Goal: Task Accomplishment & Management: Use online tool/utility

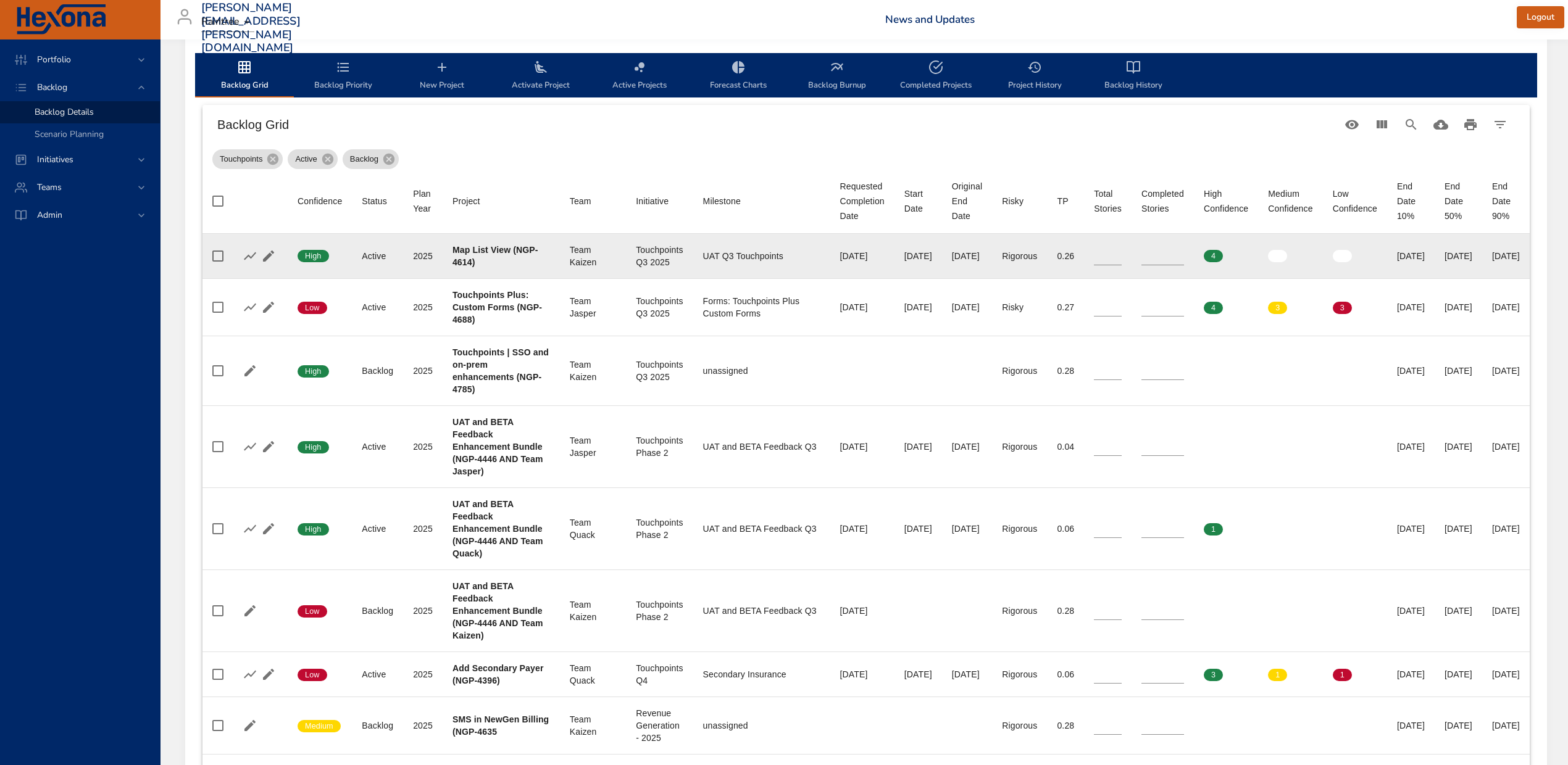
scroll to position [411, 0]
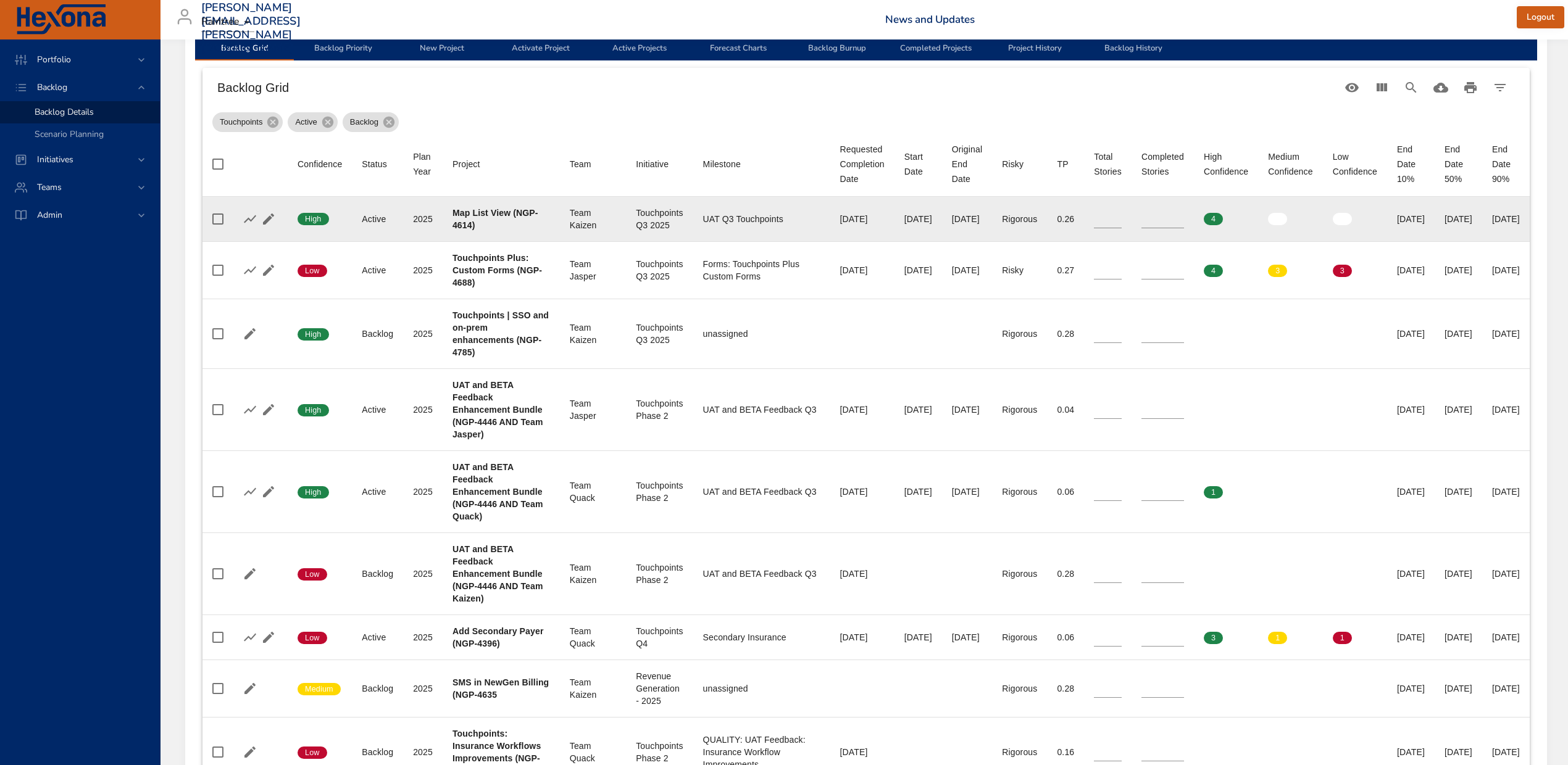
type input "*"
click at [1184, 221] on input "*" at bounding box center [1162, 219] width 42 height 18
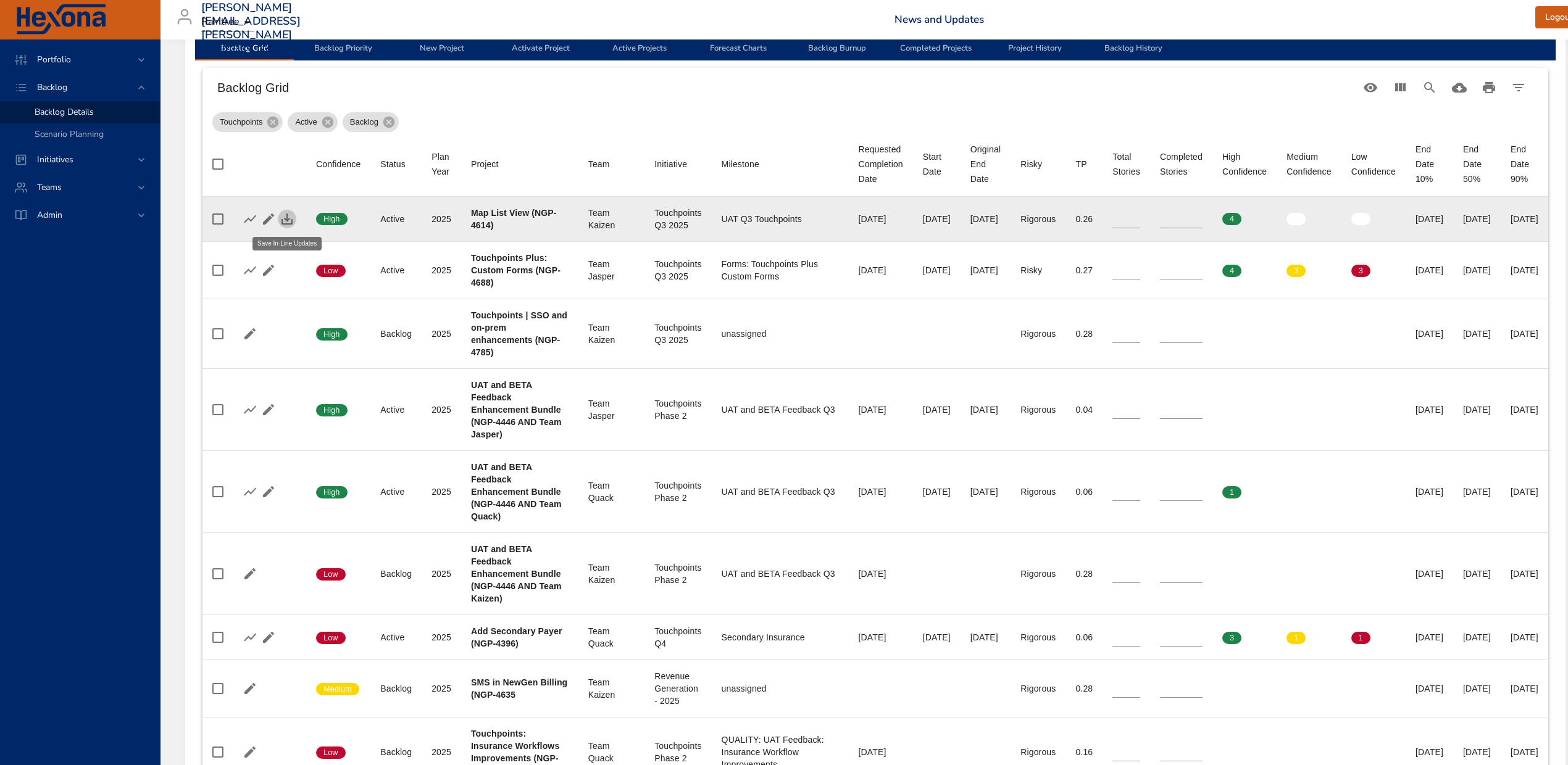
click at [286, 221] on icon "button" at bounding box center [287, 219] width 11 height 11
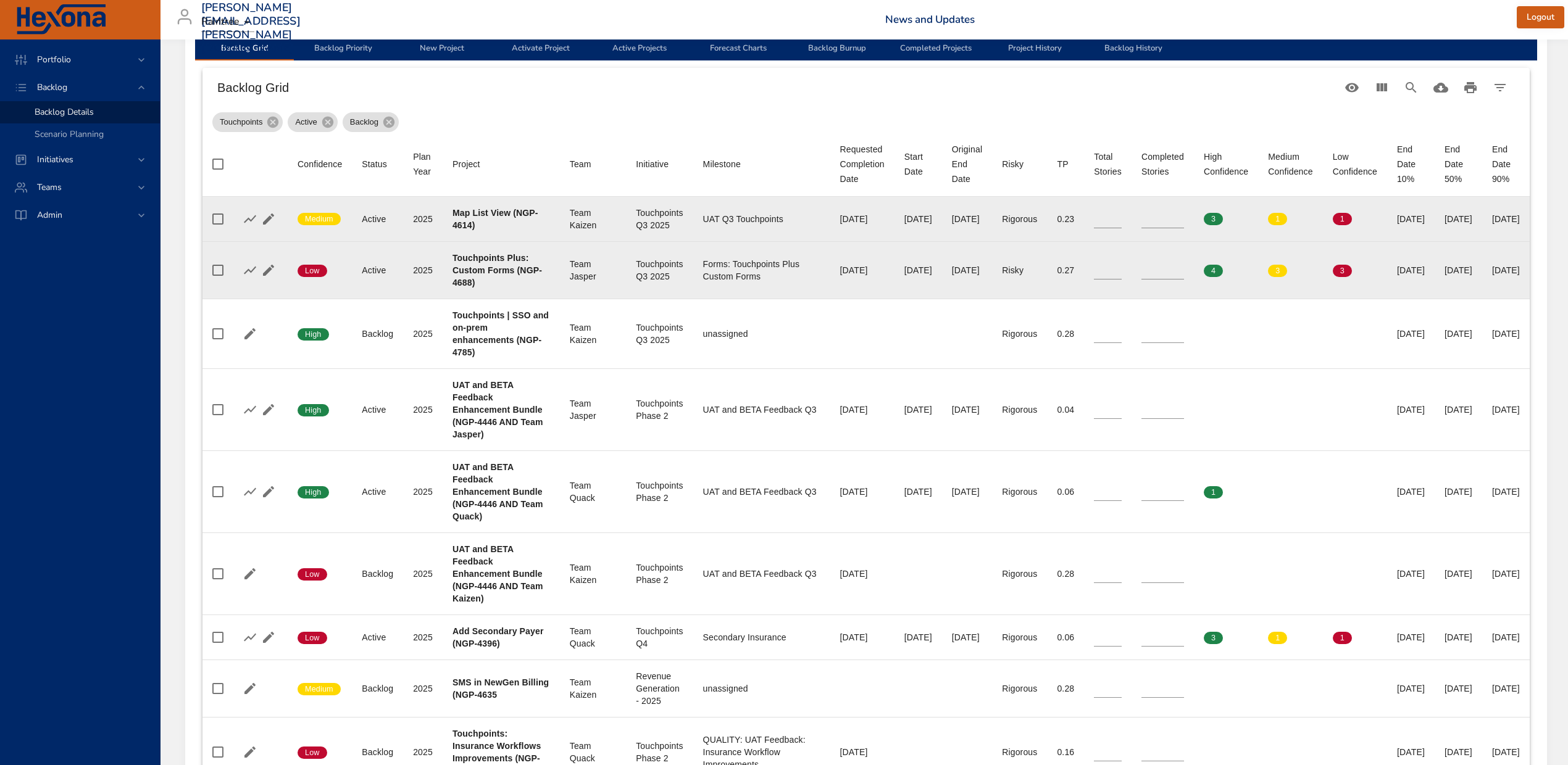
click at [1193, 268] on td "Completed Stories *" at bounding box center [1162, 270] width 62 height 58
type input "*"
click at [1184, 263] on input "*" at bounding box center [1162, 271] width 42 height 18
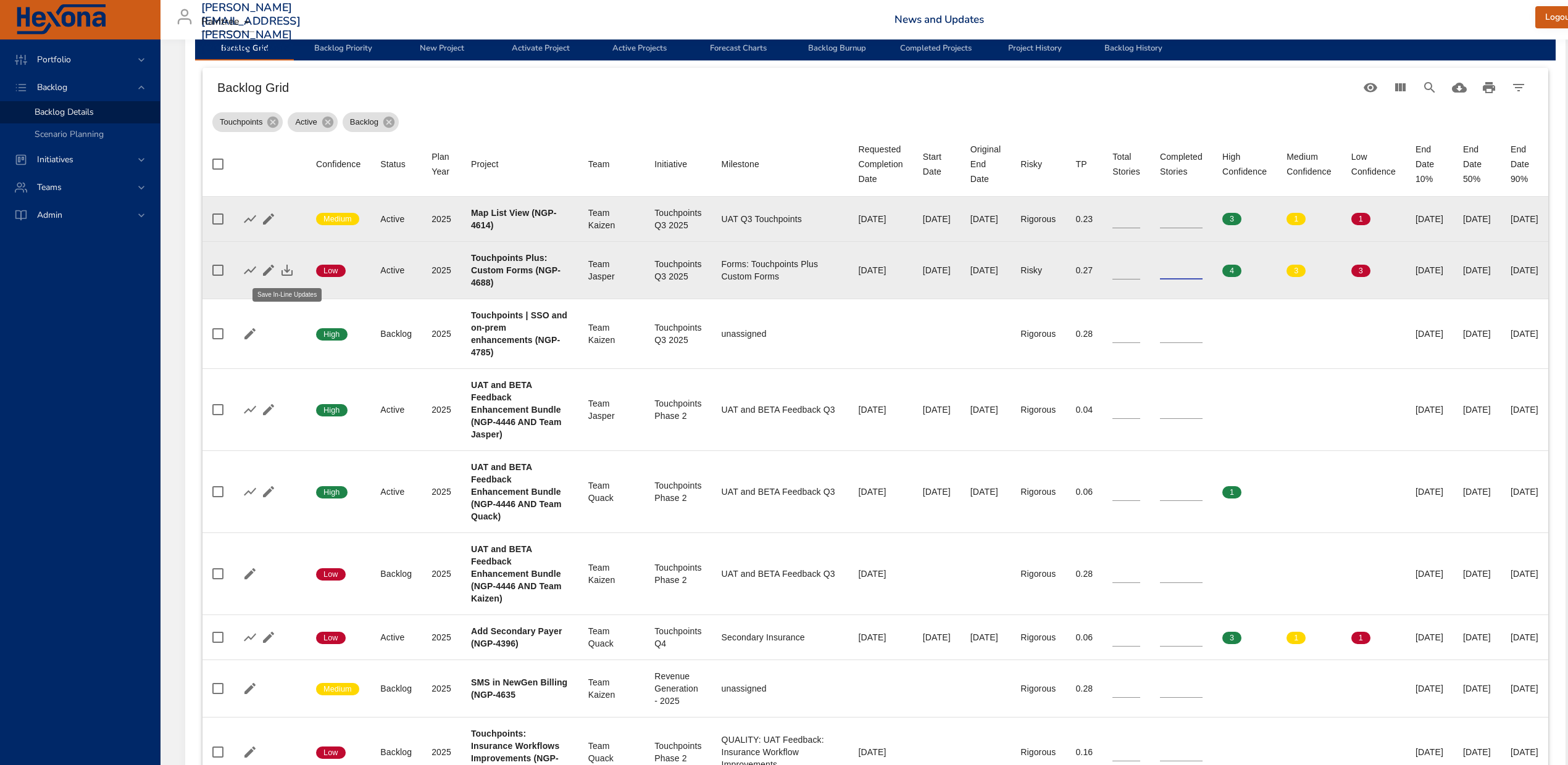
click at [285, 263] on icon "button" at bounding box center [287, 270] width 15 height 15
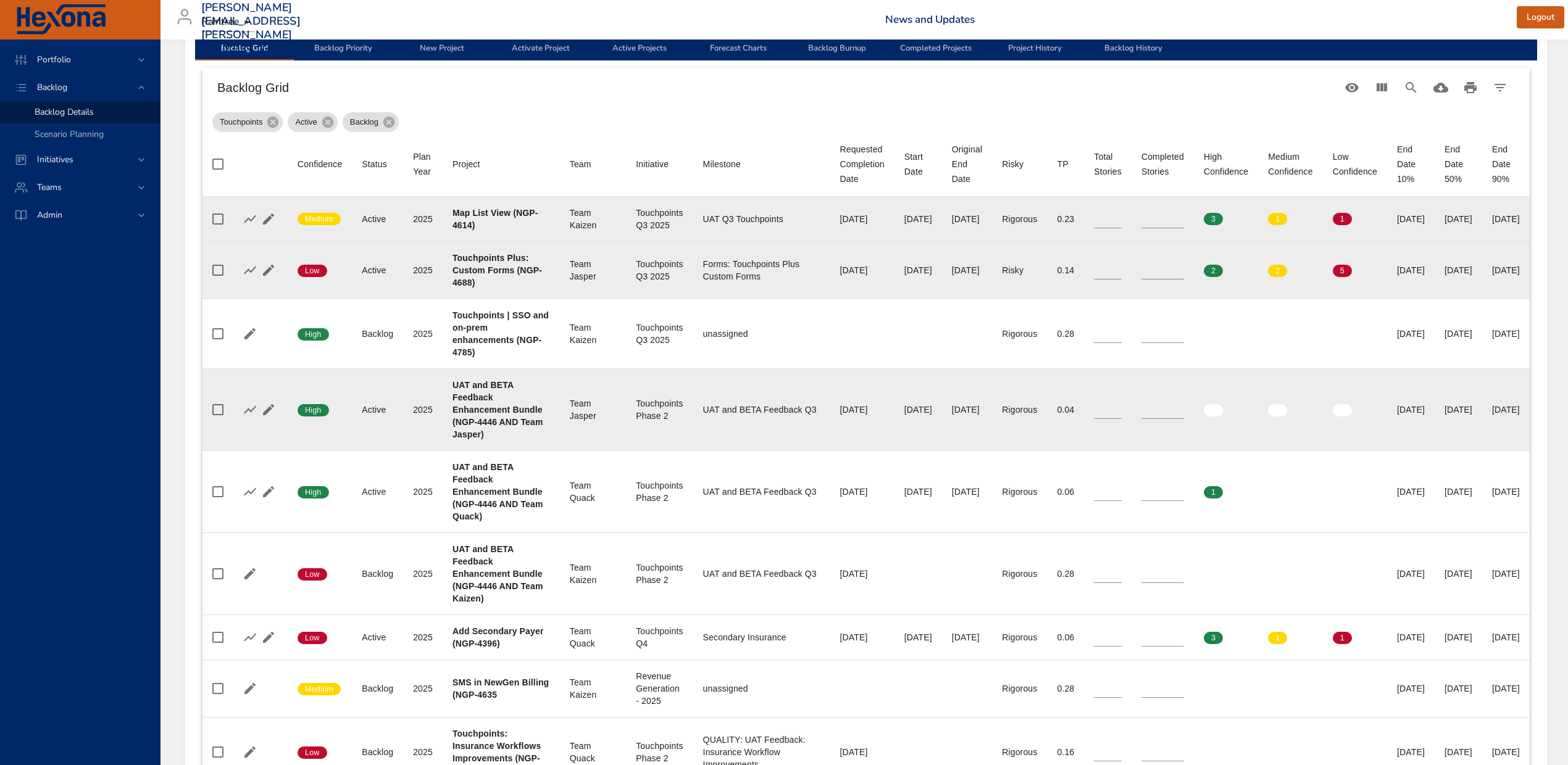
type input "*"
click at [1122, 405] on input "*" at bounding box center [1107, 410] width 28 height 18
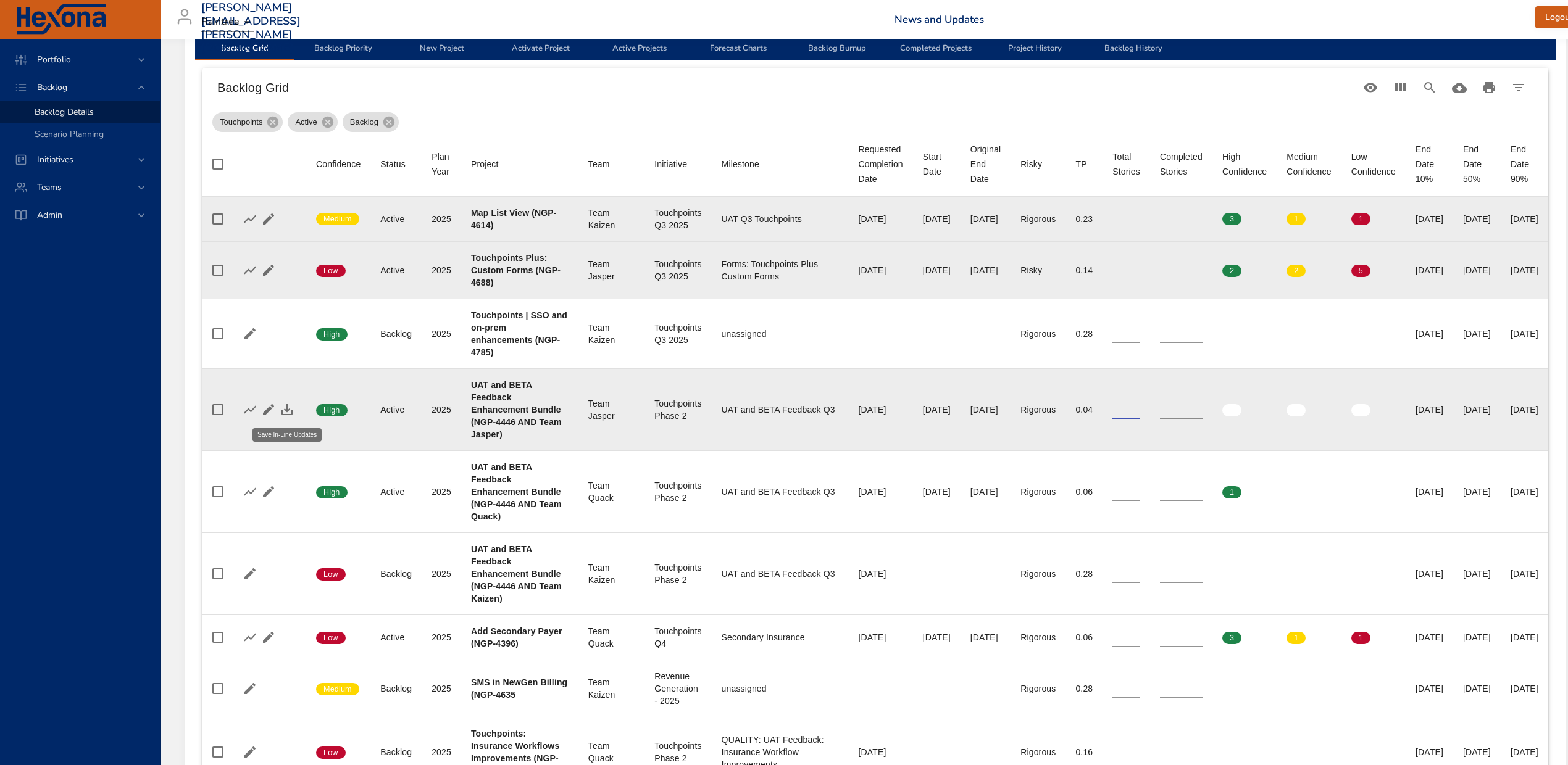
click at [290, 408] on icon "button" at bounding box center [287, 409] width 15 height 15
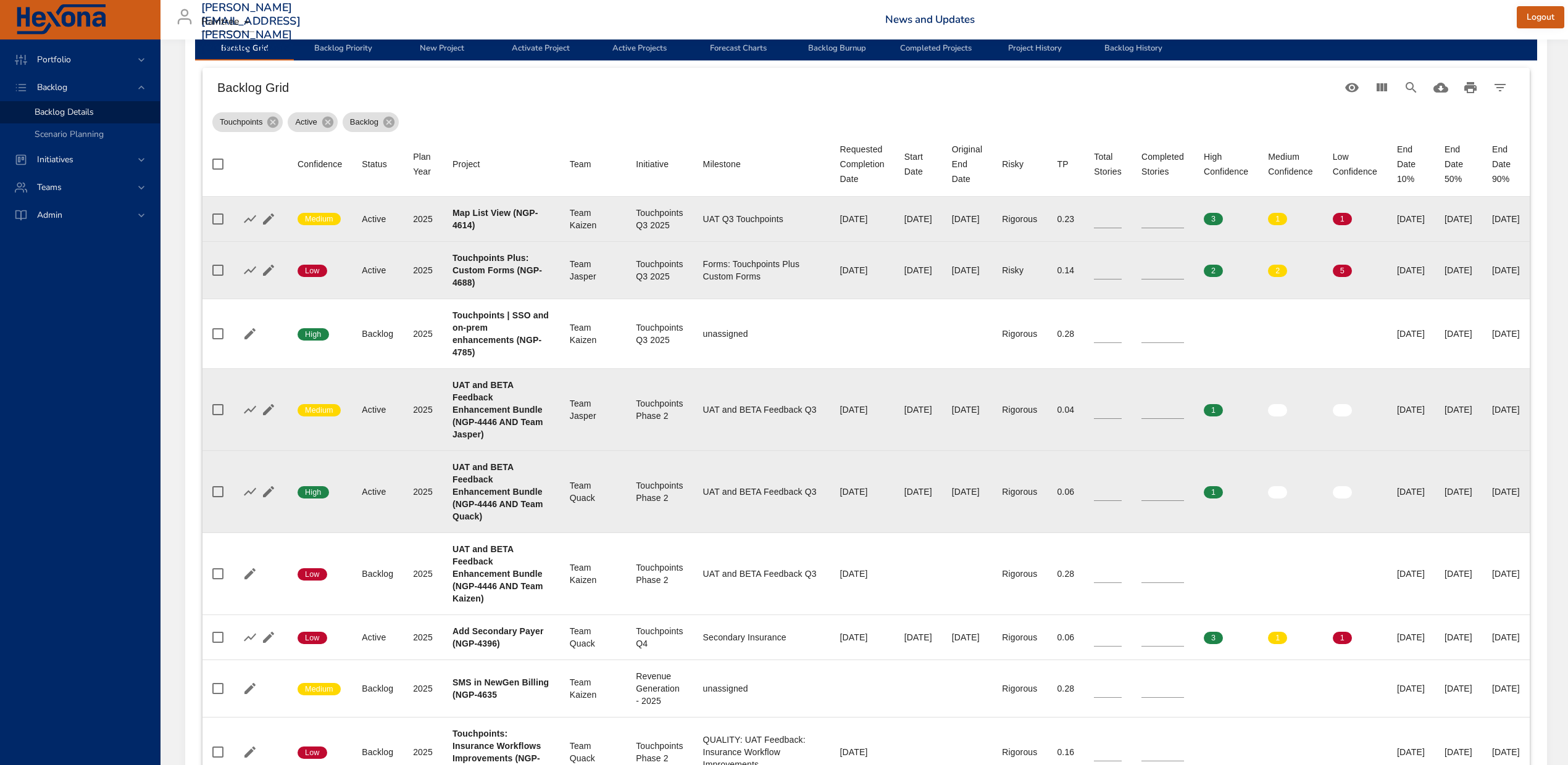
type input "*"
click at [1184, 489] on input "*" at bounding box center [1162, 492] width 42 height 18
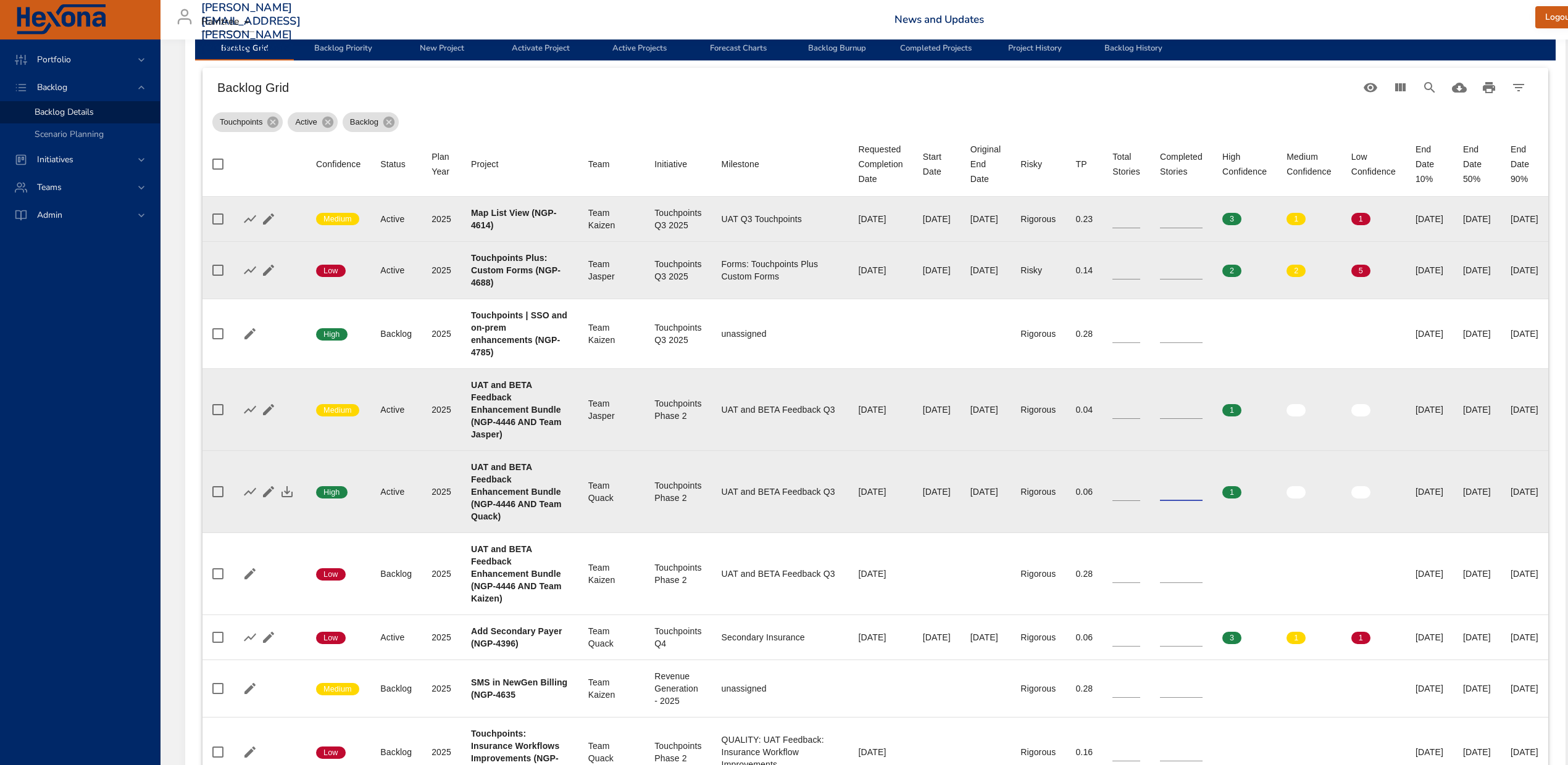
click at [1140, 487] on input "*" at bounding box center [1127, 492] width 28 height 18
click at [282, 489] on icon "button" at bounding box center [287, 491] width 15 height 15
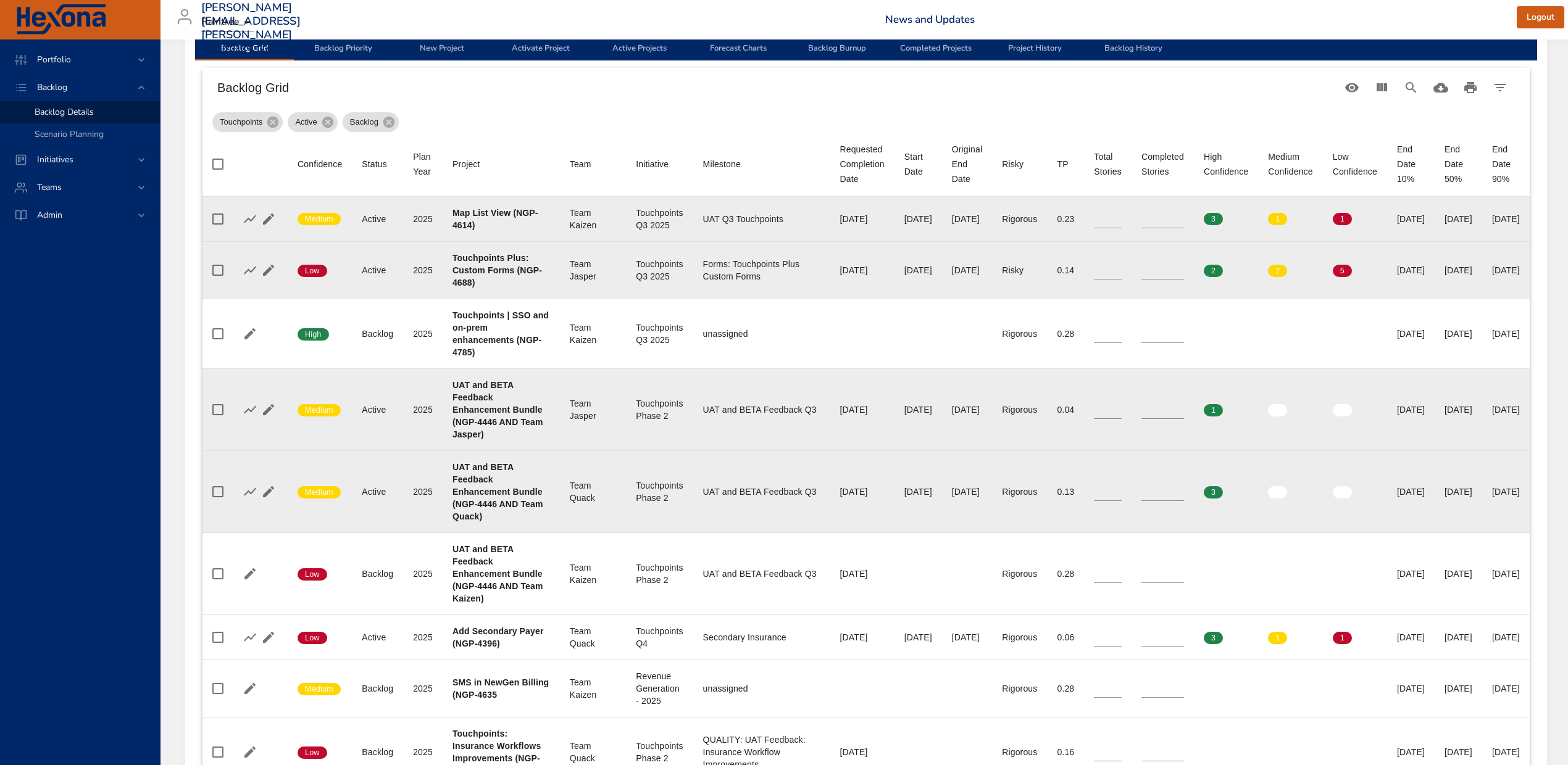
type input "*"
click at [1122, 491] on input "*" at bounding box center [1107, 492] width 28 height 18
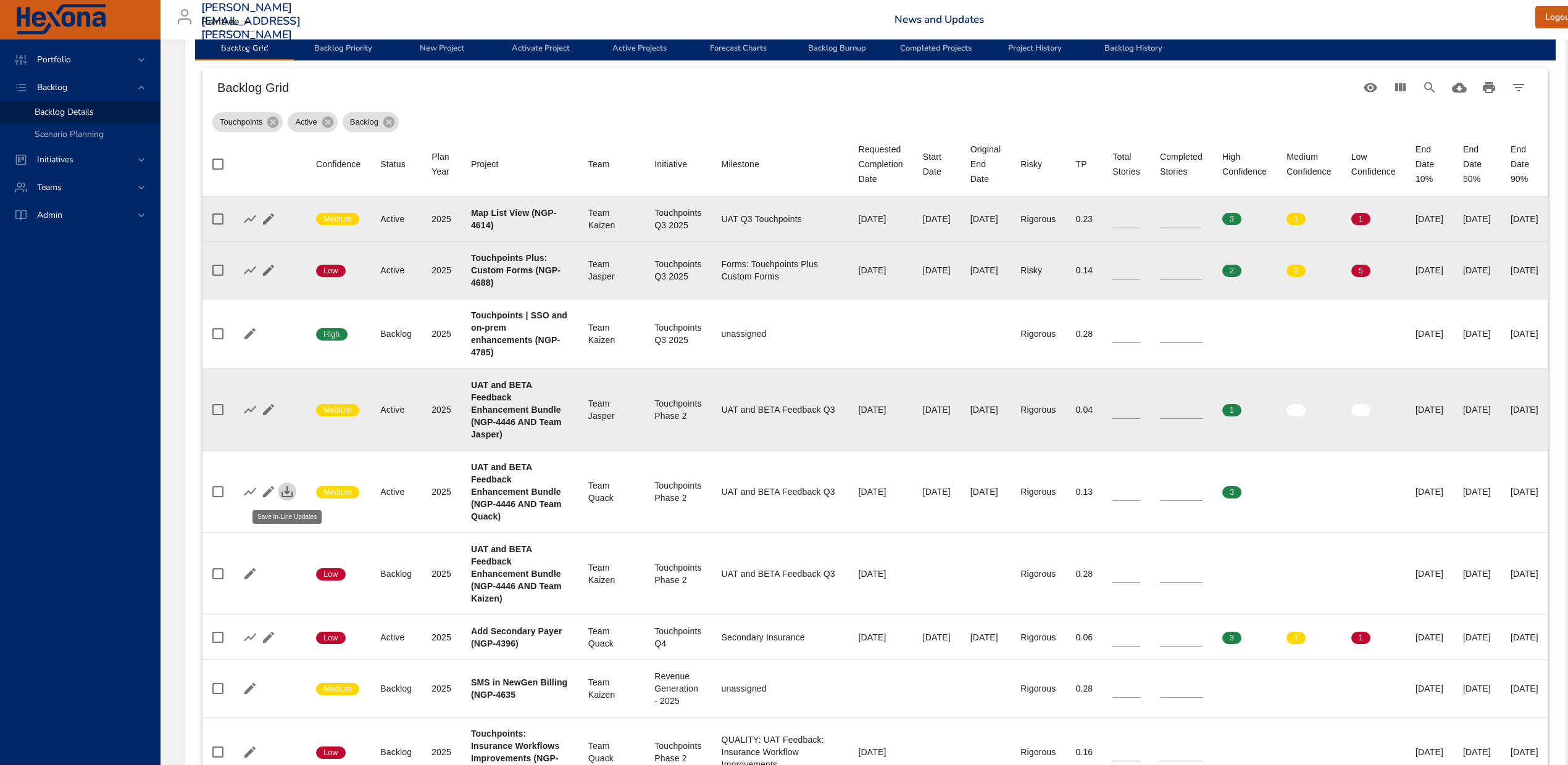
click at [288, 491] on icon "button" at bounding box center [287, 491] width 15 height 15
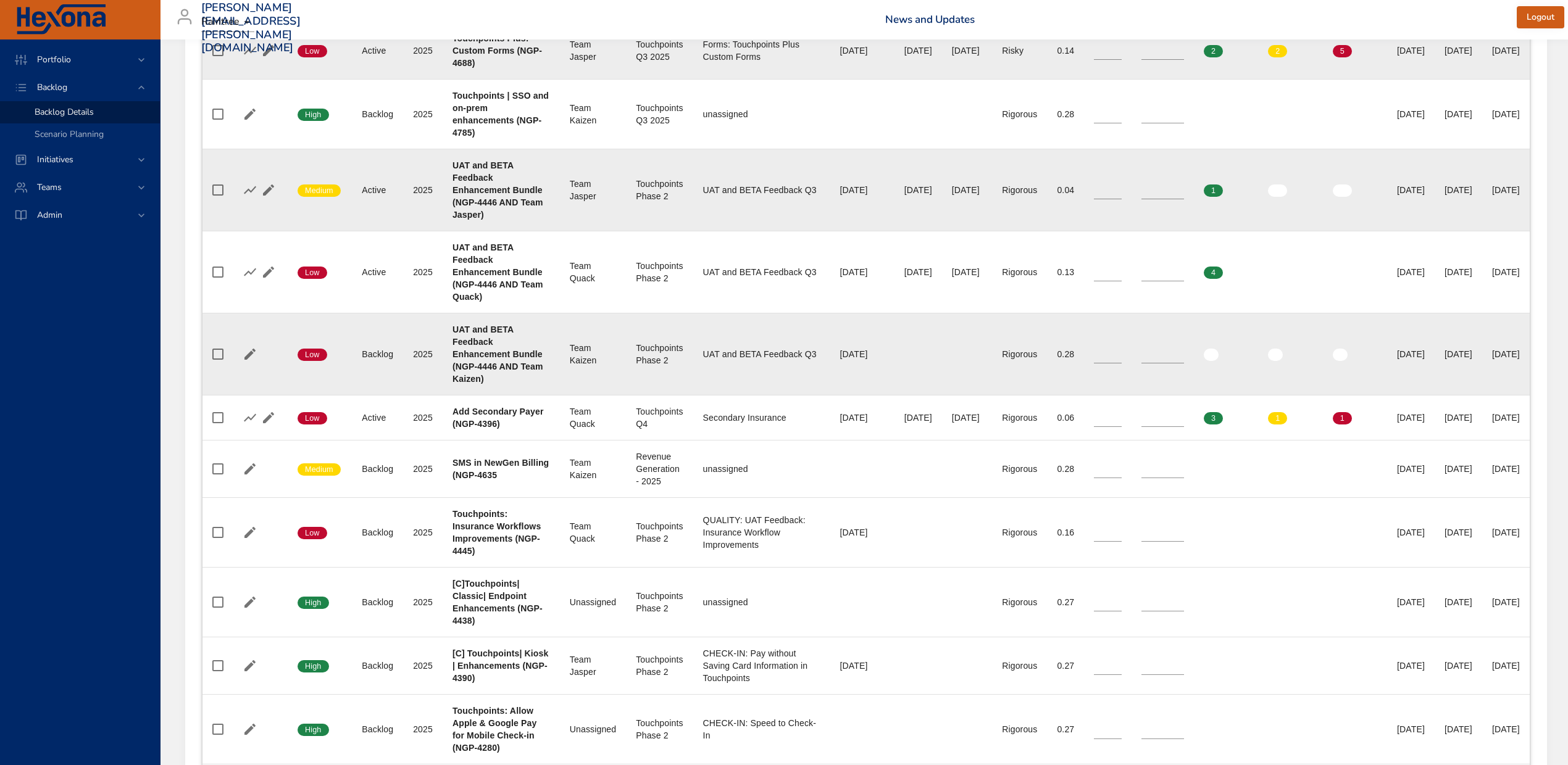
scroll to position [576, 0]
